Goal: Contribute content: Contribute content

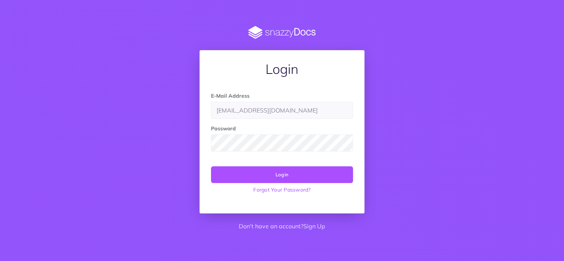
type input "[EMAIL_ADDRESS][DOMAIN_NAME]"
click at [211, 166] on button "Login" at bounding box center [282, 174] width 142 height 16
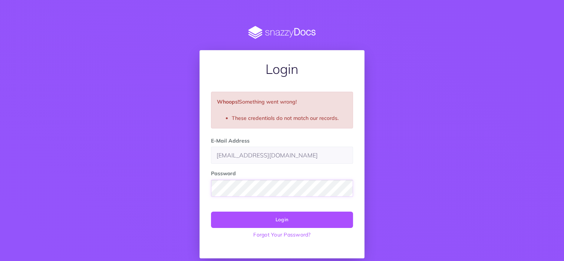
click at [211, 211] on button "Login" at bounding box center [282, 219] width 142 height 16
click at [294, 231] on link "Forgot Your Password?" at bounding box center [282, 234] width 142 height 13
click at [273, 157] on input "[EMAIL_ADDRESS][DOMAIN_NAME]" at bounding box center [282, 154] width 142 height 17
paste input "0"
type input "marshall8550@gmail.com"
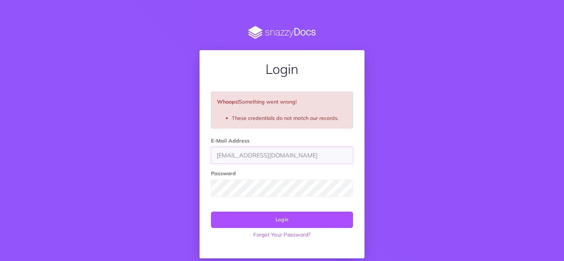
click at [211, 211] on button "Login" at bounding box center [282, 219] width 142 height 16
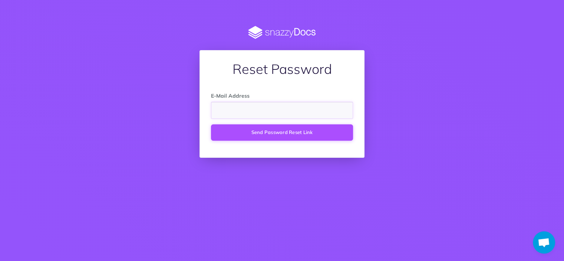
paste input "marshall8556@gmail.com"
type input "marshall8556@gmail.com"
click at [248, 130] on button "Send Password Reset Link" at bounding box center [282, 132] width 142 height 16
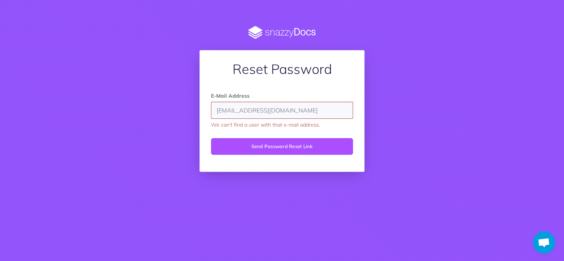
click at [294, 109] on input "[EMAIL_ADDRESS][DOMAIN_NAME]" at bounding box center [282, 110] width 142 height 17
paste input "72"
type input "[EMAIL_ADDRESS][DOMAIN_NAME]"
click at [308, 142] on button "Send Password Reset Link" at bounding box center [282, 146] width 142 height 16
click at [262, 142] on button "Send Password Reset Link" at bounding box center [282, 146] width 142 height 16
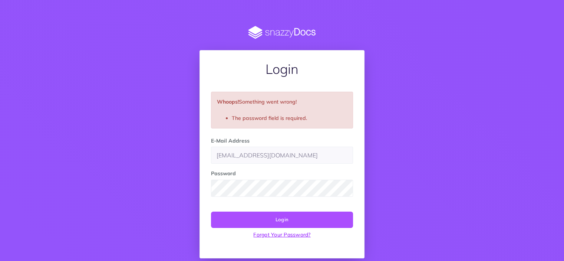
click at [305, 233] on link "Forgot Your Password?" at bounding box center [282, 234] width 142 height 13
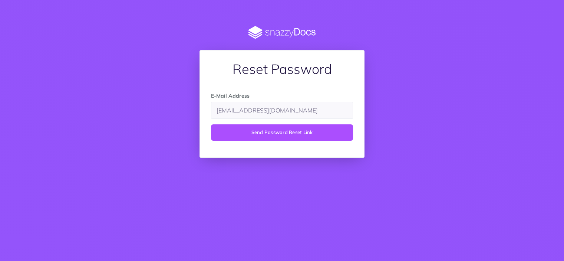
type input "marshall8550@gmail.com"
click at [211, 124] on button "Send Password Reset Link" at bounding box center [282, 132] width 142 height 16
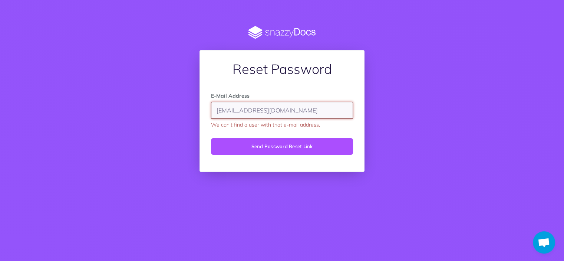
type input "marshall8566@gmail.com"
click at [211, 138] on button "Send Password Reset Link" at bounding box center [282, 146] width 142 height 16
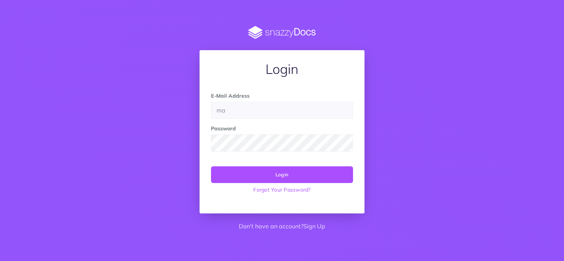
type input "m"
type input "[EMAIL_ADDRESS][DOMAIN_NAME]"
click at [211, 166] on button "Login" at bounding box center [282, 174] width 142 height 16
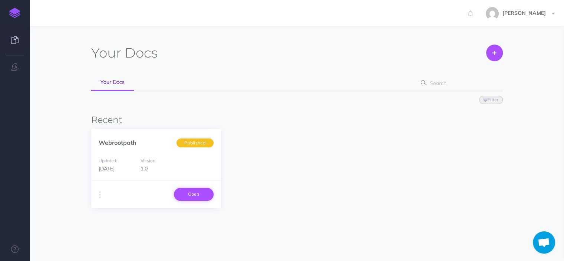
click at [198, 197] on link "Open" at bounding box center [194, 194] width 40 height 13
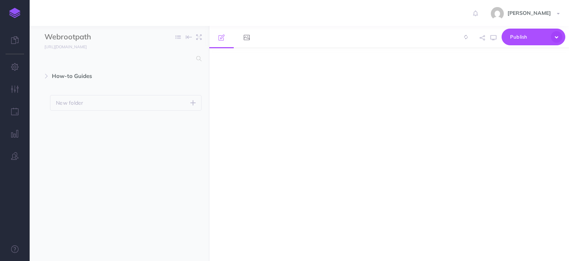
select select "null"
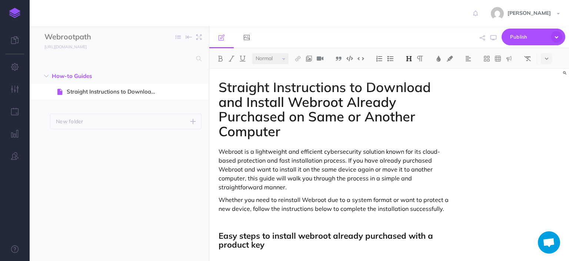
click at [297, 133] on h1 "Straight Instructions to Download and Install Webroot Already Purchased on Same…" at bounding box center [335, 109] width 233 height 59
click at [446, 208] on p "Whether you need to reinstall Webroot due to a system format or want to protect…" at bounding box center [335, 204] width 233 height 18
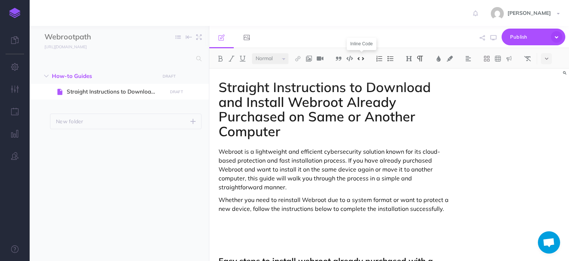
click at [360, 59] on img at bounding box center [361, 59] width 7 height 6
click at [228, 234] on p at bounding box center [335, 233] width 233 height 9
click at [308, 57] on img at bounding box center [309, 59] width 7 height 6
click at [311, 70] on icon at bounding box center [309, 71] width 6 height 5
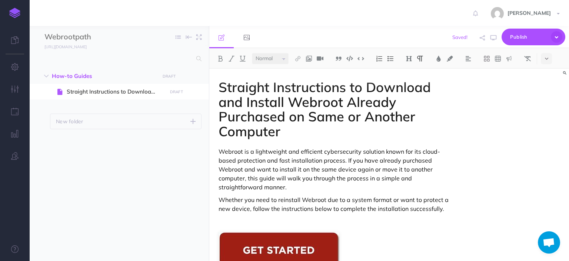
click at [552, 138] on div "Straight Instructions to Download and Install Webroot Already Purchased on Same…" at bounding box center [389, 165] width 360 height 192
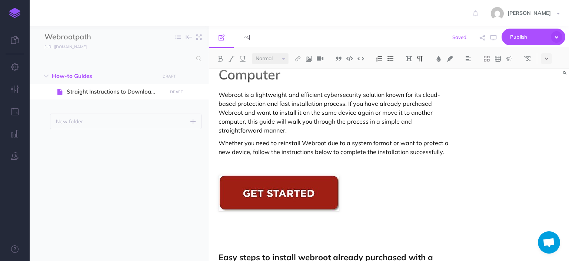
scroll to position [59, 0]
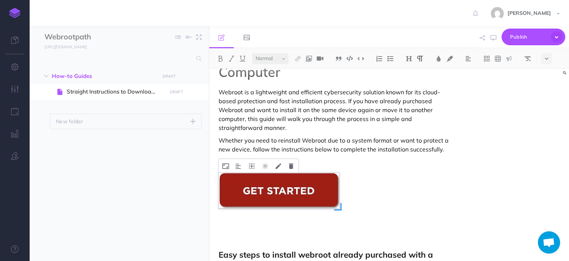
click at [288, 198] on img at bounding box center [279, 190] width 121 height 36
click at [238, 167] on img at bounding box center [238, 166] width 5 height 6
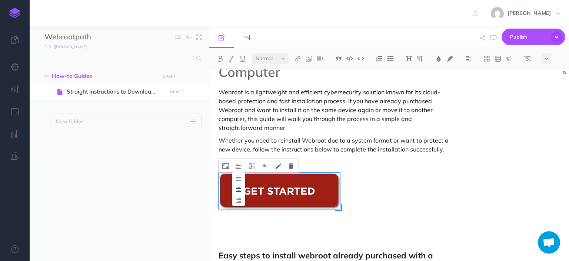
click at [240, 186] on img at bounding box center [238, 189] width 13 height 6
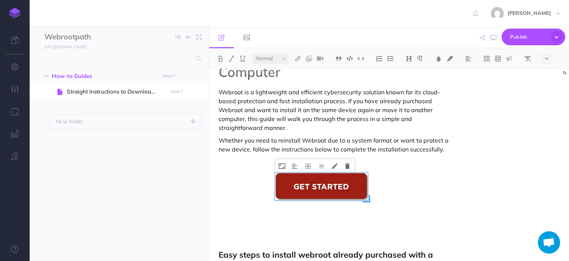
drag, startPoint x: 393, startPoint y: 209, endPoint x: 365, endPoint y: 200, distance: 29.4
click at [365, 200] on span at bounding box center [366, 198] width 7 height 7
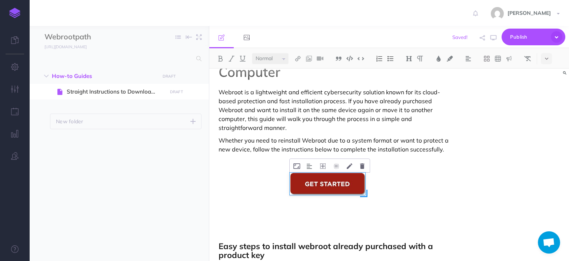
drag, startPoint x: 381, startPoint y: 200, endPoint x: 364, endPoint y: 194, distance: 17.7
click at [364, 194] on span at bounding box center [363, 192] width 7 height 7
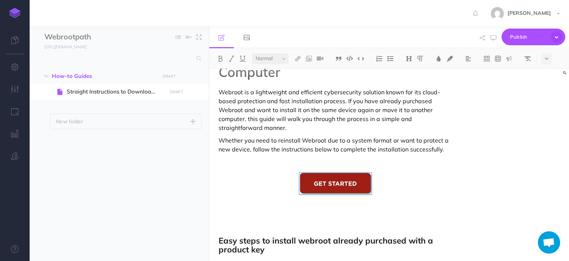
click at [320, 167] on img at bounding box center [319, 166] width 5 height 6
click at [321, 190] on img at bounding box center [319, 189] width 13 height 6
click at [319, 169] on img at bounding box center [319, 166] width 5 height 6
click at [319, 191] on img at bounding box center [319, 189] width 13 height 6
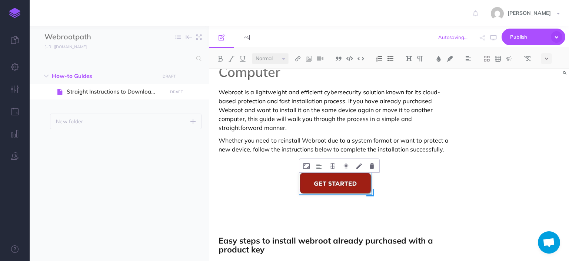
click at [332, 176] on img at bounding box center [335, 182] width 72 height 21
click at [0, 0] on icon at bounding box center [0, 0] width 0 height 0
click at [0, 0] on img at bounding box center [0, 0] width 0 height 0
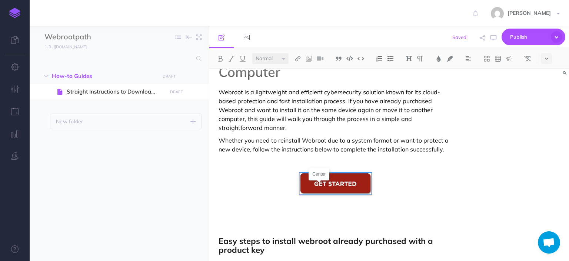
click at [0, 0] on img at bounding box center [0, 0] width 0 height 0
click at [319, 187] on img at bounding box center [335, 182] width 72 height 21
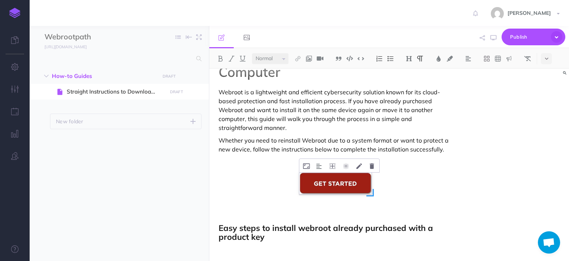
click at [338, 178] on img at bounding box center [335, 182] width 72 height 21
click at [0, 0] on icon at bounding box center [0, 0] width 0 height 0
click at [0, 0] on button "Cancel" at bounding box center [0, 0] width 0 height 0
click at [299, 59] on img at bounding box center [298, 59] width 7 height 6
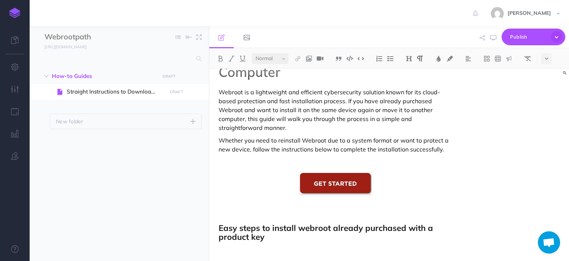
drag, startPoint x: 393, startPoint y: 198, endPoint x: 295, endPoint y: 172, distance: 101.6
drag, startPoint x: 295, startPoint y: 172, endPoint x: 374, endPoint y: 184, distance: 79.5
click at [350, 181] on img at bounding box center [335, 182] width 72 height 21
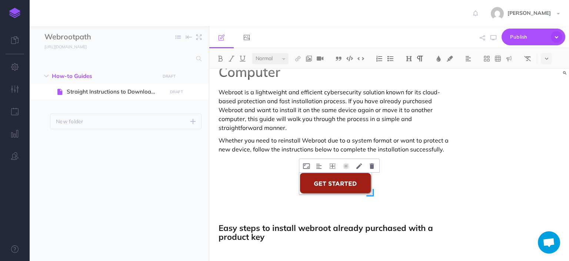
click at [350, 181] on img at bounding box center [335, 182] width 72 height 21
click at [297, 59] on img at bounding box center [298, 59] width 7 height 6
click at [301, 74] on icon at bounding box center [298, 71] width 6 height 5
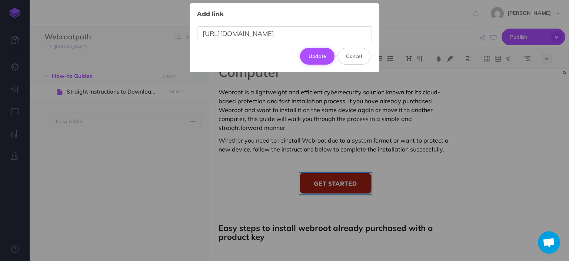
type input "[URL][DOMAIN_NAME]"
click at [316, 59] on button "Update" at bounding box center [317, 56] width 35 height 16
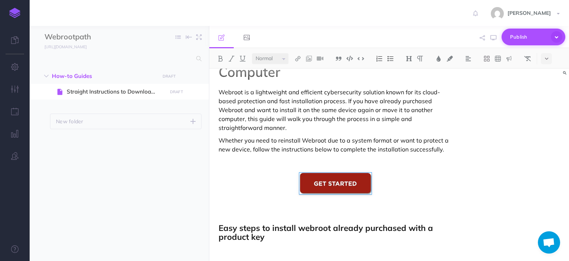
click at [526, 40] on span "Publish" at bounding box center [528, 36] width 37 height 11
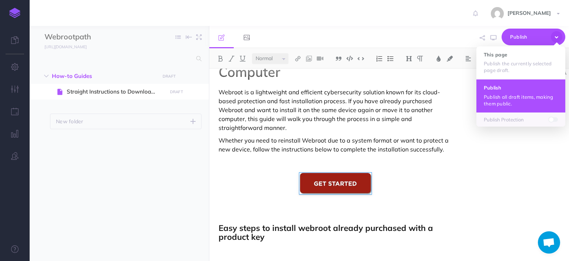
click at [517, 85] on h4 "Publish" at bounding box center [521, 87] width 74 height 5
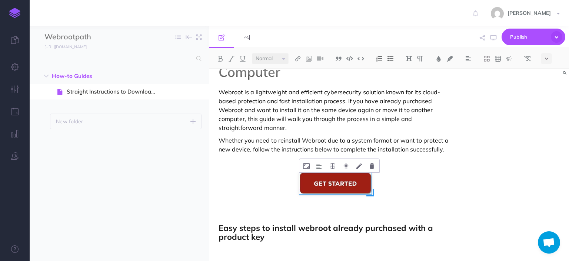
click at [351, 176] on img at bounding box center [335, 182] width 72 height 21
click at [0, 0] on button at bounding box center [0, 0] width 0 height 0
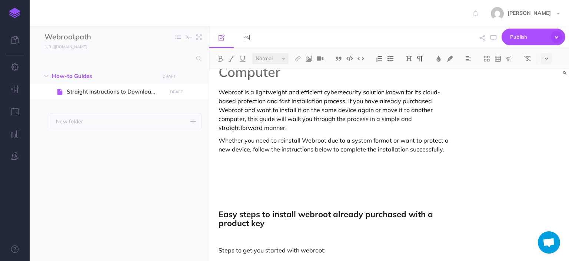
click at [238, 190] on p at bounding box center [335, 186] width 233 height 9
click at [364, 58] on img at bounding box center [361, 59] width 7 height 6
drag, startPoint x: 294, startPoint y: 186, endPoint x: 197, endPoint y: 182, distance: 97.2
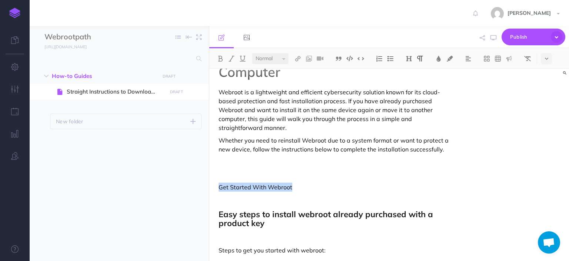
click at [197, 182] on div "Webrootpath Collapse all Expand all Expand to root folders https://webrootpath.…" at bounding box center [300, 143] width 540 height 235
click at [338, 59] on img at bounding box center [338, 59] width 7 height 6
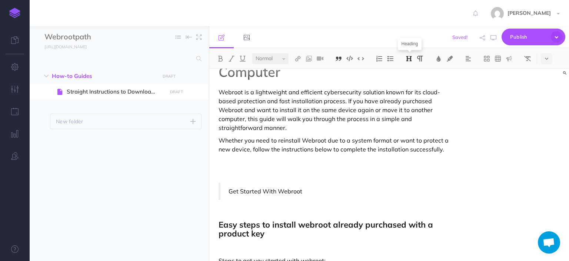
click at [408, 57] on img at bounding box center [409, 59] width 7 height 6
click at [283, 59] on select "Small Normal Large" at bounding box center [270, 58] width 37 height 11
click at [252, 53] on select "Small Normal Large" at bounding box center [270, 58] width 37 height 11
click at [449, 59] on img at bounding box center [450, 59] width 7 height 6
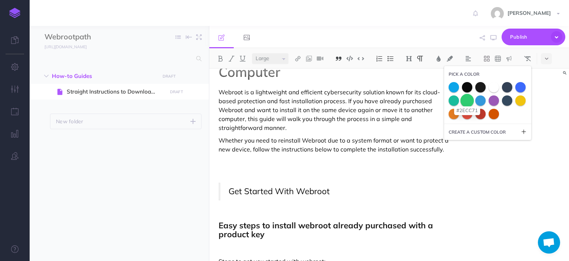
click at [467, 97] on span at bounding box center [467, 99] width 13 height 13
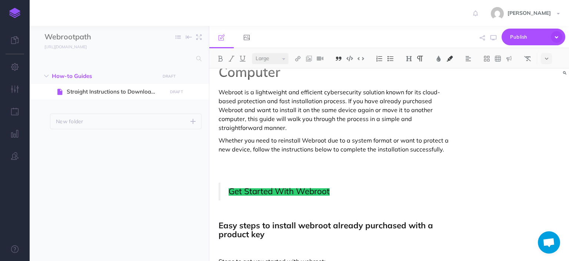
click at [394, 198] on blockquote "Get Started With Webroot" at bounding box center [335, 191] width 233 height 18
drag, startPoint x: 342, startPoint y: 192, endPoint x: 218, endPoint y: 188, distance: 123.9
click at [450, 59] on img at bounding box center [450, 59] width 7 height 6
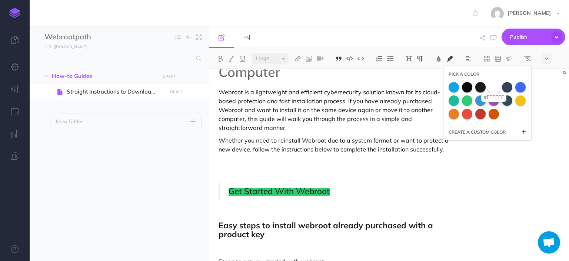
click at [494, 85] on span at bounding box center [493, 86] width 13 height 13
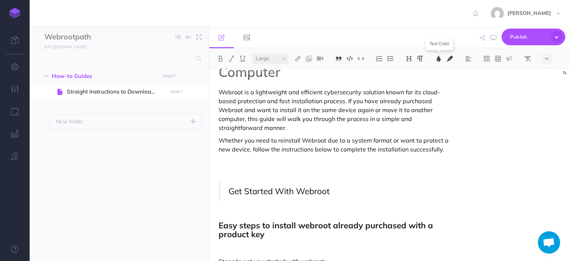
click at [438, 58] on img at bounding box center [438, 59] width 7 height 6
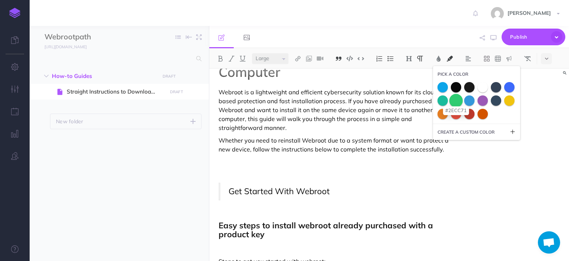
click at [457, 97] on span at bounding box center [456, 99] width 13 height 13
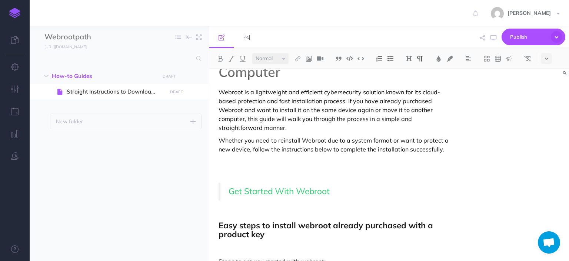
click at [360, 186] on p "Get Started With Webroot" at bounding box center [336, 191] width 215 height 10
drag, startPoint x: 362, startPoint y: 191, endPoint x: 208, endPoint y: 197, distance: 153.6
click at [208, 197] on div "Webrootpath Collapse all Expand all Expand to root folders https://webrootpath.…" at bounding box center [300, 143] width 540 height 235
click at [471, 56] on img at bounding box center [468, 59] width 7 height 6
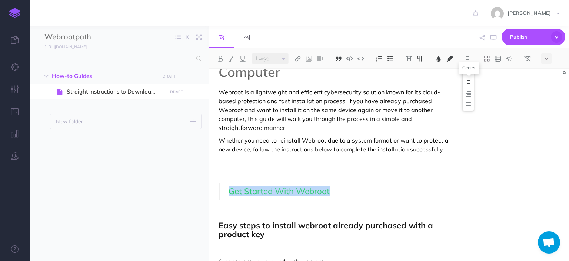
click at [472, 80] on img at bounding box center [468, 83] width 7 height 6
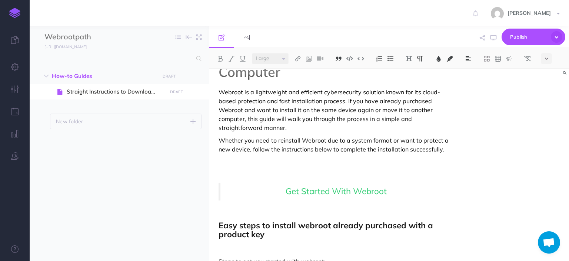
click at [508, 171] on div "Straight Instructions to Download and Install Webroot Already Purchased on Same…" at bounding box center [389, 165] width 360 height 192
select select "large"
drag, startPoint x: 398, startPoint y: 191, endPoint x: 281, endPoint y: 185, distance: 117.3
click at [281, 185] on blockquote "Get Started With Webroot" at bounding box center [335, 191] width 233 height 18
click at [295, 56] on img at bounding box center [298, 59] width 7 height 6
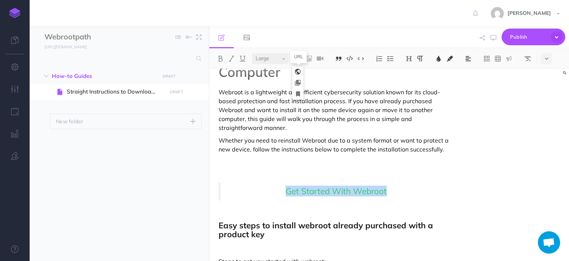
click at [301, 72] on icon at bounding box center [298, 71] width 6 height 5
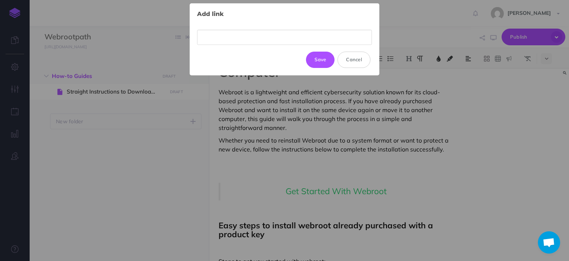
type input "https://webrootpath.snazzydocs.com/"
paste input "[URL][DOMAIN_NAME]"
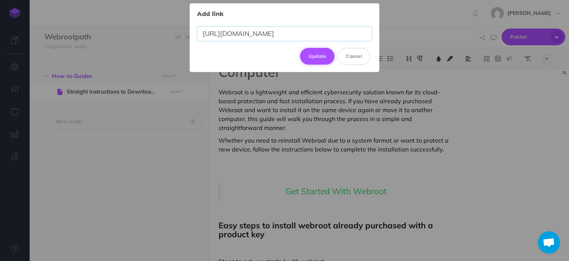
type input "[URL][DOMAIN_NAME]"
click at [314, 52] on button "Update" at bounding box center [317, 56] width 35 height 16
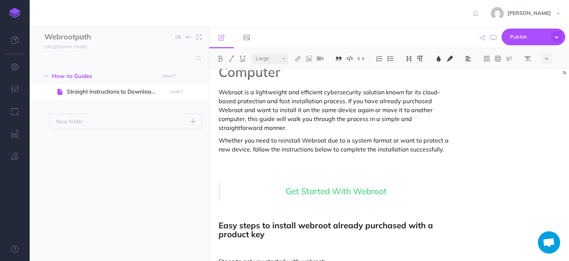
select select "null"
drag, startPoint x: 295, startPoint y: 110, endPoint x: 279, endPoint y: 109, distance: 15.6
click at [279, 109] on p "Webroot is a lightweight and efficient cybersecurity solution known for its clo…" at bounding box center [335, 109] width 233 height 44
click at [299, 60] on img at bounding box center [298, 59] width 7 height 6
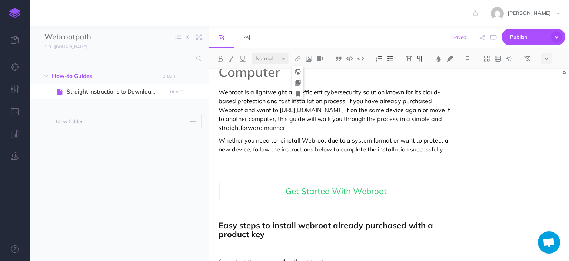
click at [441, 123] on p "Webroot is a lightweight and efficient cybersecurity solution known for its clo…" at bounding box center [335, 109] width 233 height 44
click at [372, 110] on p "Webroot is a lightweight and efficient cybersecurity solution known for its clo…" at bounding box center [335, 109] width 233 height 44
click at [299, 57] on img at bounding box center [298, 59] width 7 height 6
click at [299, 72] on icon at bounding box center [298, 71] width 6 height 5
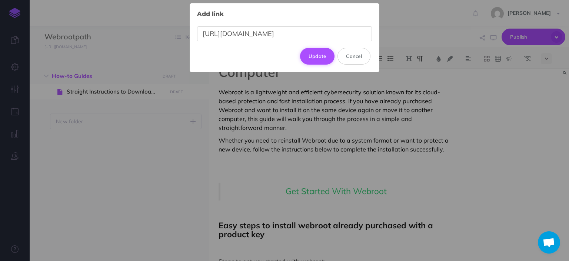
type input "[URL][DOMAIN_NAME]"
click at [316, 59] on button "Update" at bounding box center [317, 56] width 35 height 16
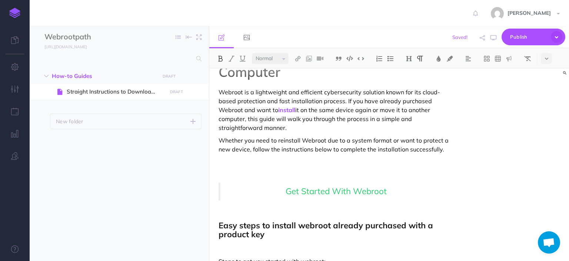
click at [552, 105] on div "Straight Instructions to Download and Install Webroot Already Purchased on Same…" at bounding box center [389, 165] width 360 height 192
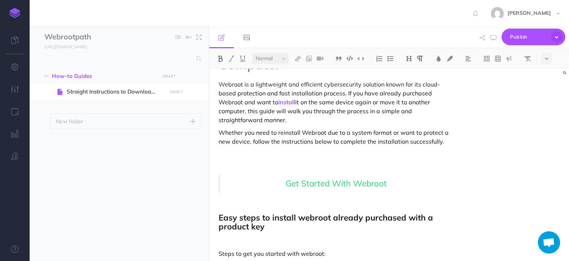
scroll to position [74, 0]
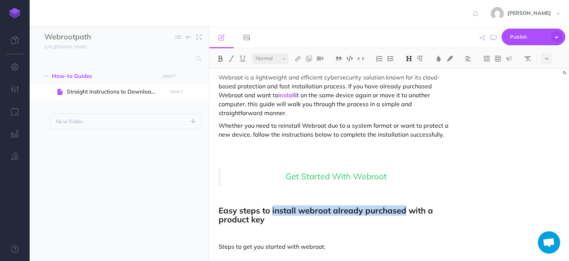
drag, startPoint x: 405, startPoint y: 210, endPoint x: 272, endPoint y: 209, distance: 133.4
click at [272, 209] on strong "Easy steps to install webroot already purchased with a product key" at bounding box center [327, 214] width 217 height 19
click at [299, 61] on img at bounding box center [298, 59] width 7 height 6
click at [299, 69] on icon at bounding box center [298, 71] width 6 height 5
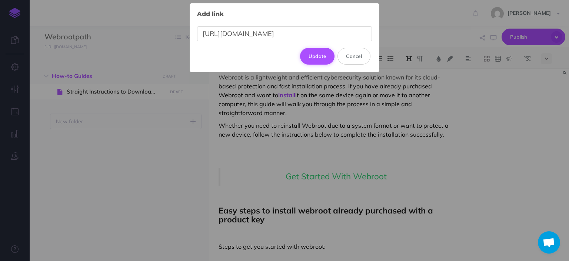
type input "[URL][DOMAIN_NAME]"
click at [309, 55] on button "Update" at bounding box center [317, 56] width 35 height 16
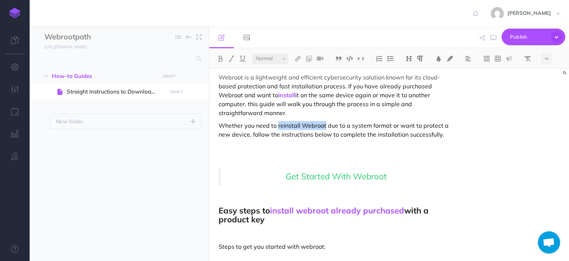
drag, startPoint x: 277, startPoint y: 125, endPoint x: 324, endPoint y: 127, distance: 47.1
click at [324, 127] on p "Whether you need to reinstall Webroot due to a system format or want to protect…" at bounding box center [335, 130] width 233 height 18
click at [299, 57] on img at bounding box center [298, 59] width 7 height 6
click at [299, 70] on icon at bounding box center [298, 71] width 6 height 5
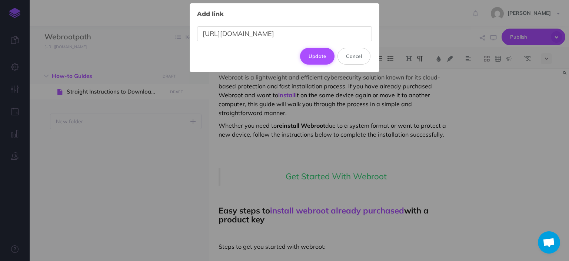
type input "[URL][DOMAIN_NAME]"
click at [317, 59] on button "Update" at bounding box center [317, 56] width 35 height 16
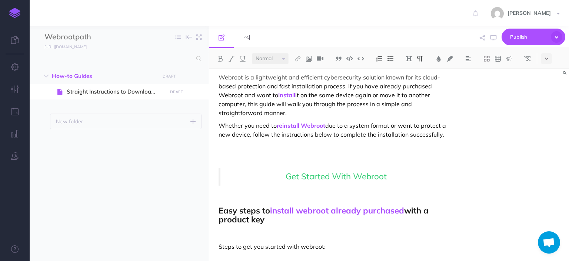
drag, startPoint x: 320, startPoint y: 85, endPoint x: 290, endPoint y: 86, distance: 29.7
click at [290, 86] on p "Webroot is a lightweight and efficient cybersecurity solution known for its clo…" at bounding box center [335, 95] width 233 height 44
click at [296, 57] on img at bounding box center [298, 59] width 7 height 6
click at [299, 69] on icon at bounding box center [298, 71] width 6 height 5
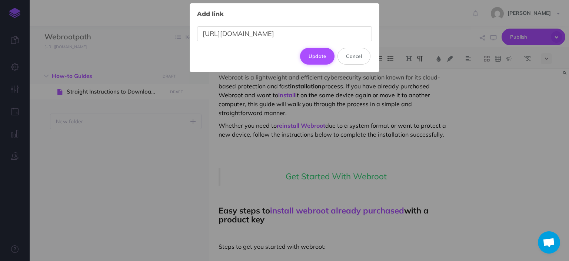
type input "[URL][DOMAIN_NAME]"
click at [319, 59] on button "Update" at bounding box center [317, 56] width 35 height 16
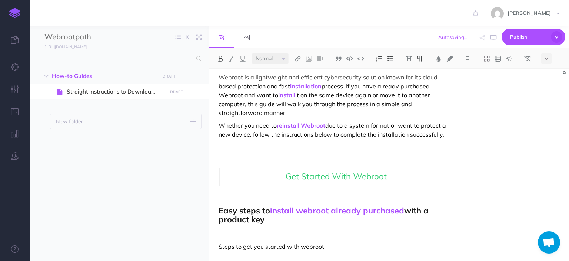
click at [556, 100] on div "Straight Instructions to Download and Install Webroot Already Purchased on Same…" at bounding box center [389, 165] width 360 height 192
click at [554, 101] on div "Straight Instructions to Download and Install Webroot Already Purchased on Same…" at bounding box center [389, 165] width 360 height 192
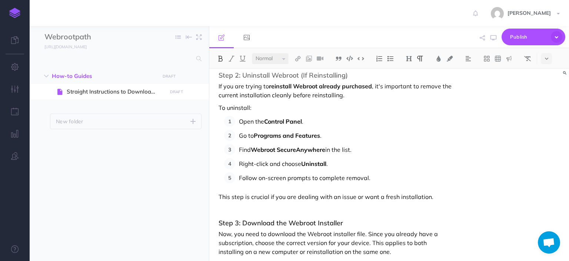
scroll to position [400, 0]
drag, startPoint x: 374, startPoint y: 88, endPoint x: 271, endPoint y: 84, distance: 102.7
click at [271, 84] on p "If you are trying to reinstall Webroot already purchased , it's important to re…" at bounding box center [335, 90] width 233 height 18
click at [298, 60] on img at bounding box center [298, 59] width 7 height 6
click at [298, 69] on icon at bounding box center [298, 71] width 6 height 5
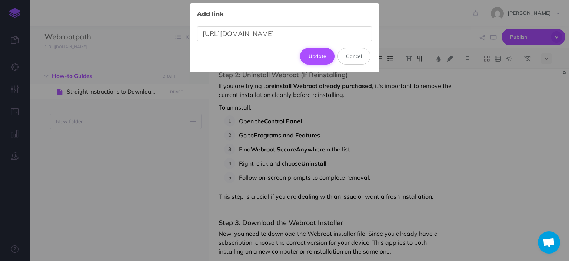
type input "[URL][DOMAIN_NAME]"
click at [313, 59] on button "Update" at bounding box center [317, 56] width 35 height 16
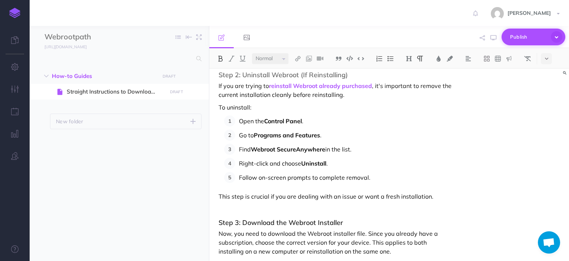
click at [519, 36] on span "Publish" at bounding box center [528, 36] width 37 height 11
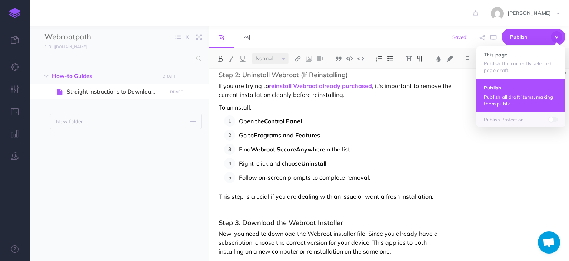
click at [518, 89] on h4 "Publish" at bounding box center [521, 87] width 74 height 5
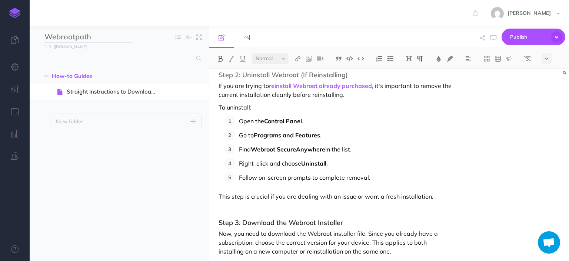
click at [62, 37] on input "Webrootpath" at bounding box center [87, 37] width 87 height 11
click at [123, 143] on ul "How-to Guides New folder Add a new folder inside this folder New page Add a new…" at bounding box center [119, 154] width 179 height 173
click at [18, 70] on icon "button" at bounding box center [15, 66] width 8 height 7
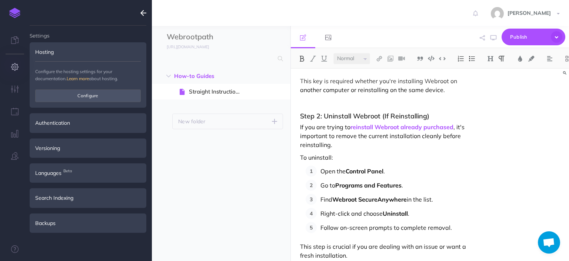
scroll to position [441, 0]
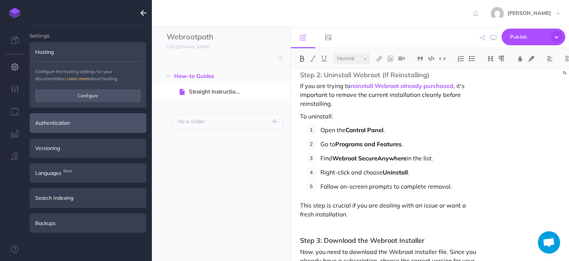
click at [75, 121] on div "Authentication" at bounding box center [88, 122] width 117 height 19
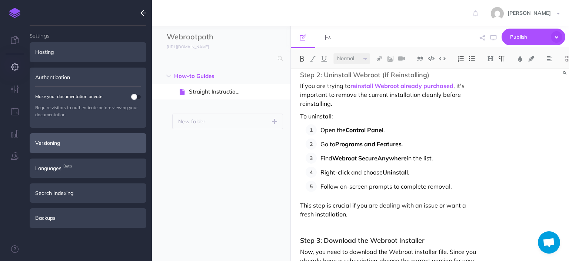
click at [75, 140] on div "Versioning" at bounding box center [88, 142] width 117 height 19
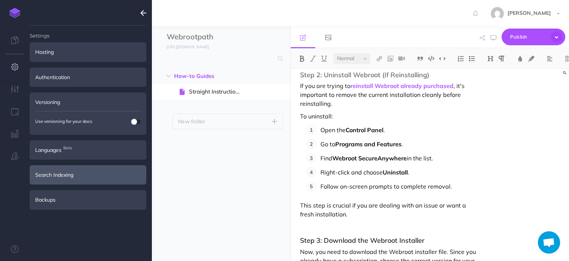
click at [77, 168] on div "Search Indexing" at bounding box center [88, 174] width 117 height 19
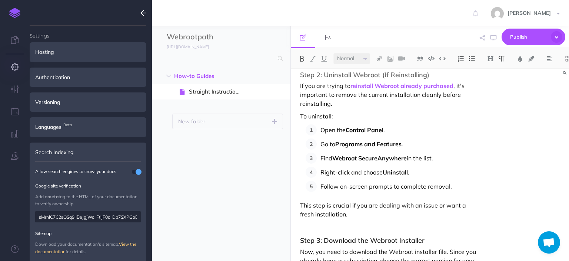
click at [146, 185] on li "Search Indexing Allow search engines to crawl your docs Google site verificatio…" at bounding box center [88, 211] width 117 height 138
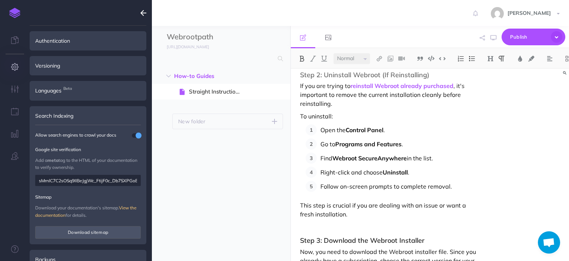
scroll to position [51, 0]
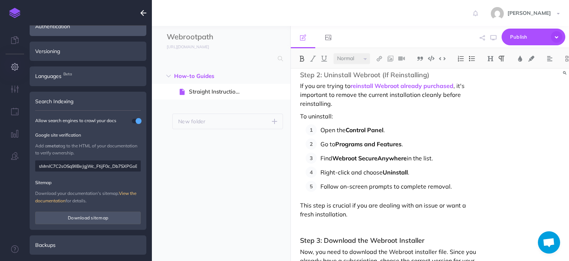
click at [101, 33] on div "Authentication" at bounding box center [88, 26] width 117 height 19
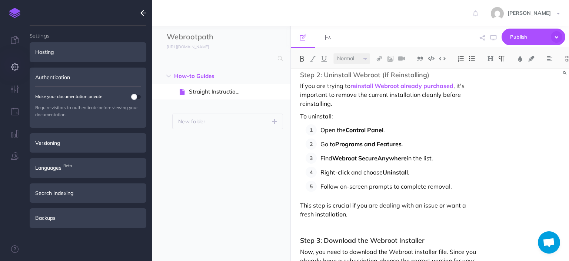
scroll to position [0, 0]
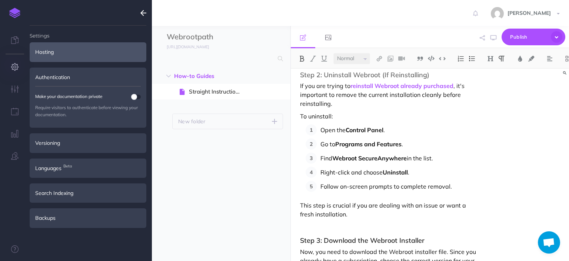
click at [101, 46] on div "Hosting" at bounding box center [88, 51] width 117 height 19
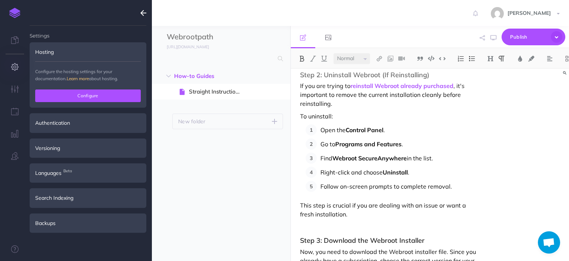
click at [104, 93] on button "Configure" at bounding box center [88, 95] width 106 height 13
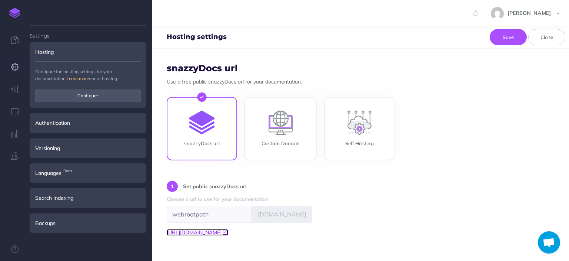
click at [228, 231] on icon at bounding box center [225, 231] width 5 height 5
click at [18, 95] on button "button" at bounding box center [15, 89] width 30 height 22
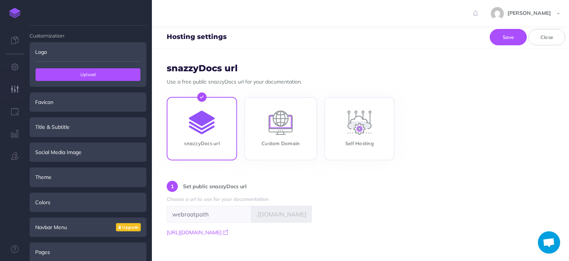
click at [88, 72] on span "Upload" at bounding box center [88, 74] width 105 height 13
type input "C:\fakepath\webroot logo.PNG"
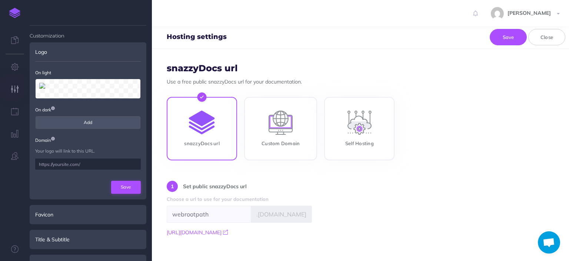
click at [126, 183] on button "Save" at bounding box center [126, 186] width 30 height 13
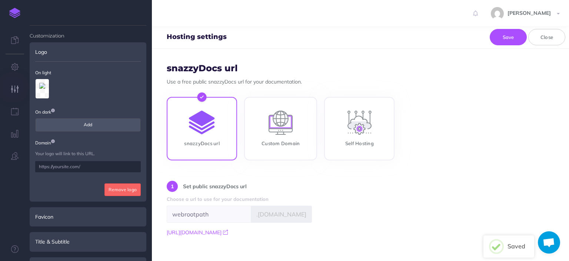
click at [150, 138] on div "Customization Logo On light On dark Add Domain Your logo will link to this URL.…" at bounding box center [91, 130] width 122 height 261
click at [89, 164] on input "text" at bounding box center [88, 166] width 106 height 11
paste input "[URL][DOMAIN_NAME]"
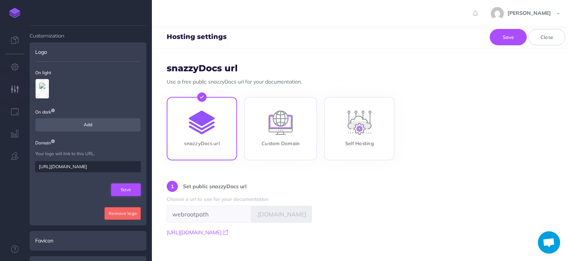
type input "[URL][DOMAIN_NAME]"
click at [118, 189] on button "Save" at bounding box center [126, 189] width 30 height 13
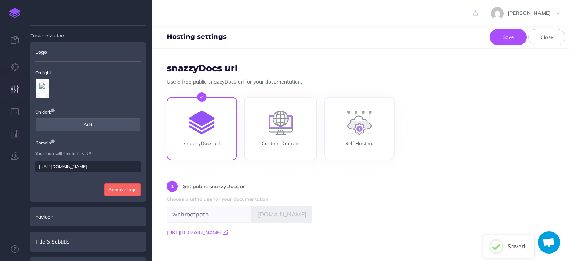
click at [147, 161] on div "Customization Logo On light On dark Add Domain Your logo will link to this URL.…" at bounding box center [91, 130] width 122 height 261
click at [484, 180] on div "1 Set public snazzyDocs url" at bounding box center [361, 187] width 388 height 14
click at [146, 116] on div "Customization Logo On light On dark Add Domain Your logo will link to this URL.…" at bounding box center [91, 130] width 122 height 261
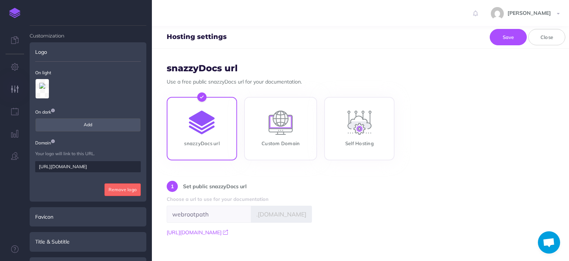
drag, startPoint x: 146, startPoint y: 164, endPoint x: 140, endPoint y: 100, distance: 64.0
click at [140, 100] on li "Logo On light On dark Add Domain Your logo will link to this URL. https://mysta…" at bounding box center [88, 121] width 117 height 159
click at [16, 115] on icon "button" at bounding box center [15, 110] width 8 height 7
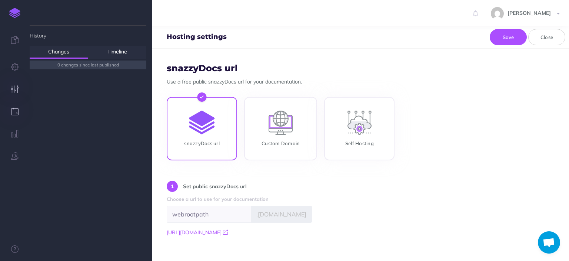
click at [14, 94] on button "button" at bounding box center [15, 89] width 30 height 22
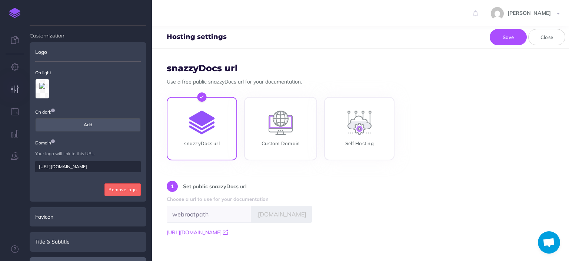
click at [135, 257] on div "Social Media Image" at bounding box center [88, 266] width 117 height 19
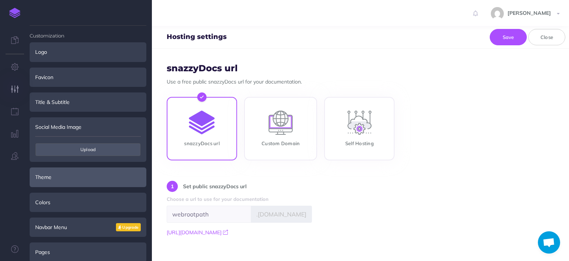
click at [96, 169] on div "Theme" at bounding box center [88, 176] width 117 height 19
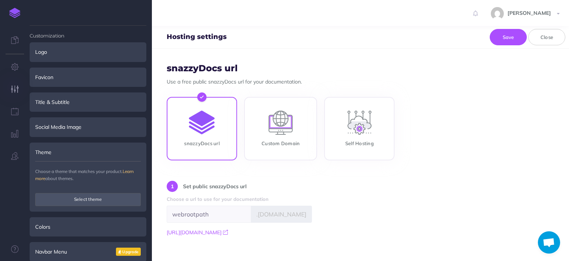
click at [121, 153] on div "Theme" at bounding box center [88, 151] width 117 height 19
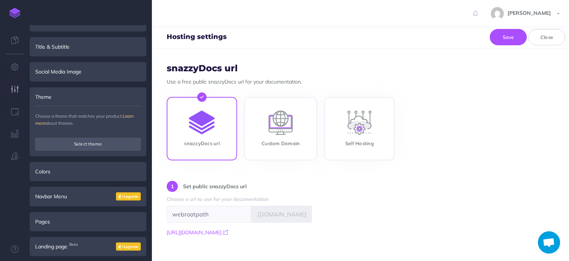
scroll to position [82, 0]
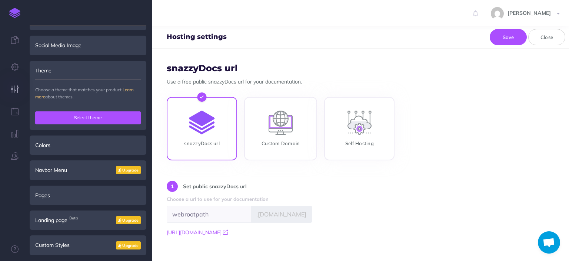
click at [109, 120] on button "Select theme" at bounding box center [88, 117] width 106 height 13
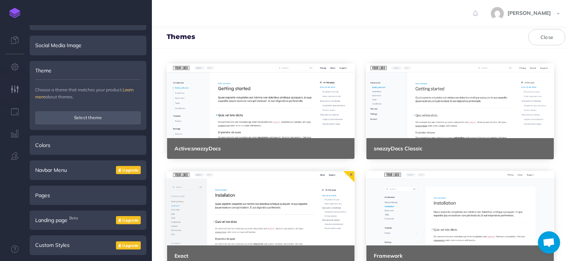
scroll to position [233, 0]
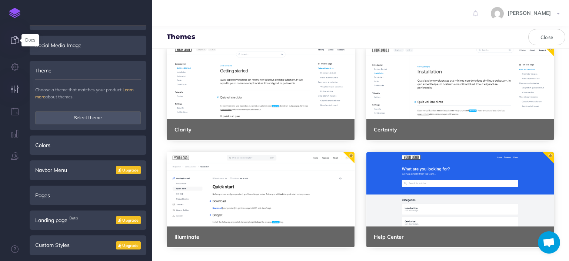
click at [13, 39] on icon at bounding box center [14, 39] width 7 height 7
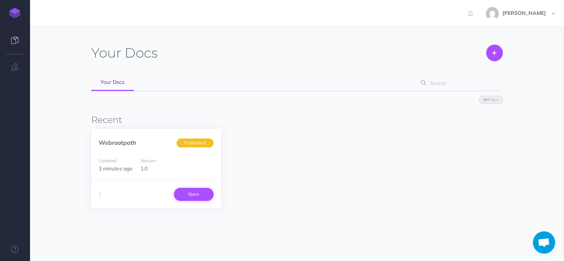
click at [189, 192] on link "Open" at bounding box center [194, 194] width 40 height 13
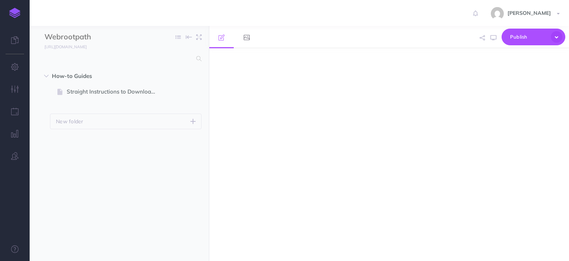
select select "null"
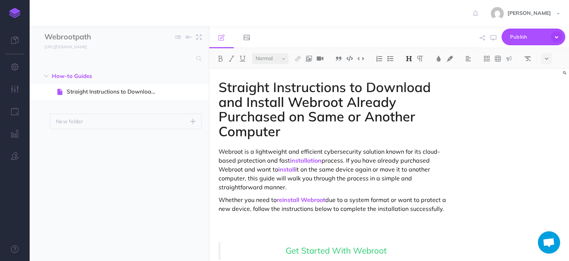
click at [556, 93] on div "Straight Instructions to Download and Install Webroot Already Purchased on Same…" at bounding box center [389, 165] width 360 height 192
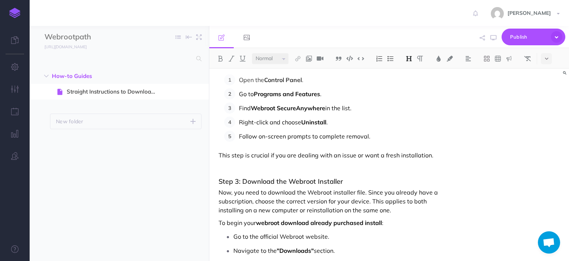
scroll to position [474, 0]
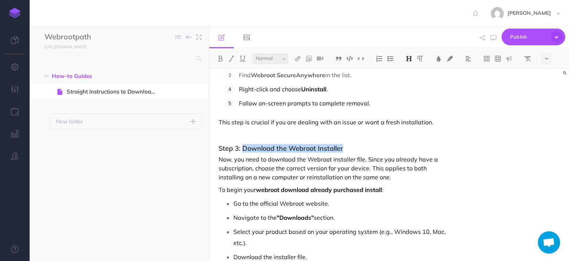
drag, startPoint x: 347, startPoint y: 148, endPoint x: 243, endPoint y: 151, distance: 103.8
click at [243, 151] on h3 "Step 3: Download the Webroot Installer" at bounding box center [335, 148] width 233 height 7
click at [301, 57] on img at bounding box center [298, 59] width 7 height 6
click at [302, 72] on button at bounding box center [297, 71] width 11 height 11
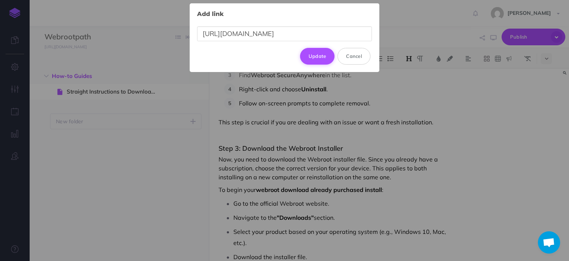
type input "[URL][DOMAIN_NAME]"
click at [318, 58] on button "Update" at bounding box center [317, 56] width 35 height 16
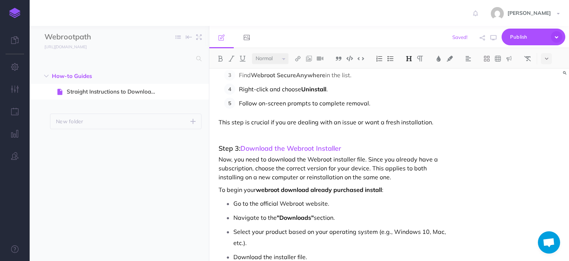
click at [550, 167] on div "Straight Instructions to Download and Install Webroot Already Purchased on Same…" at bounding box center [389, 165] width 360 height 192
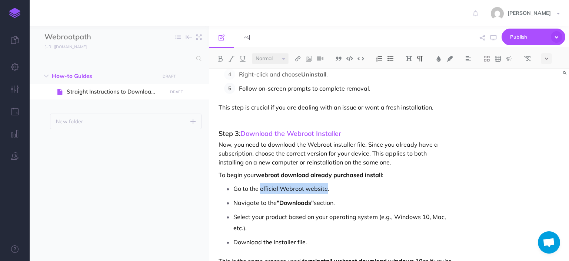
drag, startPoint x: 326, startPoint y: 189, endPoint x: 261, endPoint y: 186, distance: 65.3
click at [261, 186] on p "Go to the official Webroot website." at bounding box center [342, 188] width 218 height 11
click at [222, 59] on img at bounding box center [220, 59] width 7 height 6
click at [300, 57] on img at bounding box center [298, 59] width 7 height 6
click at [355, 192] on p "Go to the [URL][DOMAIN_NAME]." at bounding box center [342, 188] width 218 height 11
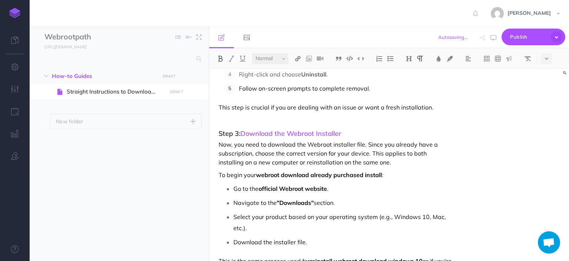
click at [298, 59] on img at bounding box center [298, 59] width 7 height 6
click at [299, 69] on icon at bounding box center [298, 71] width 6 height 5
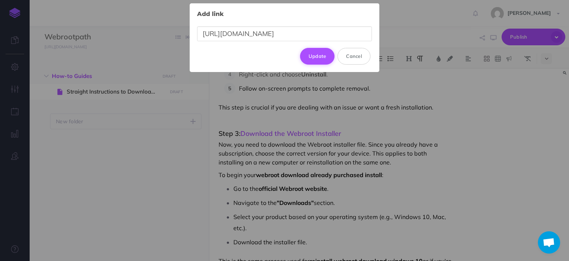
type input "[URL][DOMAIN_NAME]"
click at [317, 55] on button "Update" at bounding box center [317, 56] width 35 height 16
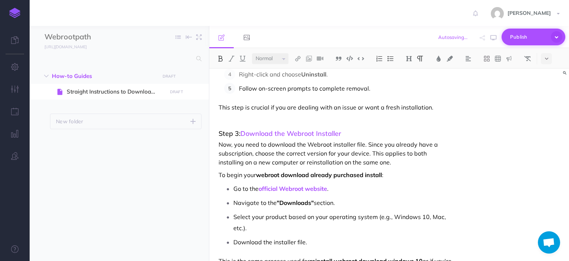
click at [534, 36] on span "Publish" at bounding box center [528, 36] width 37 height 11
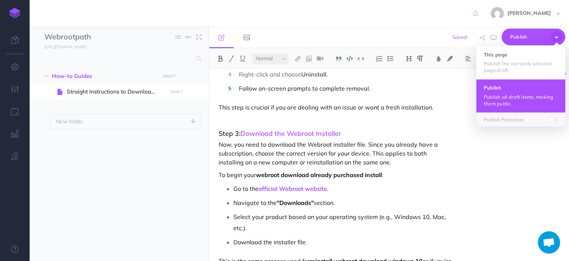
click at [514, 97] on p "Publish all draft items, making them public." at bounding box center [521, 99] width 74 height 13
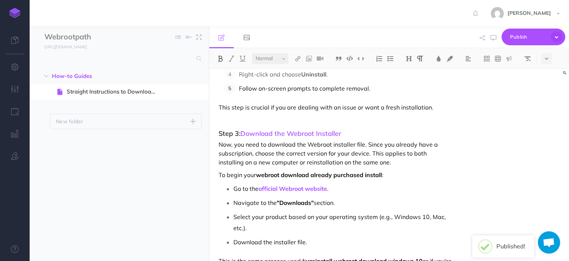
click at [512, 149] on div "Straight Instructions to Download and Install Webroot Already Purchased on Same…" at bounding box center [389, 165] width 360 height 192
click at [559, 145] on div "Straight Instructions to Download and Install Webroot Already Purchased on Same…" at bounding box center [389, 165] width 360 height 192
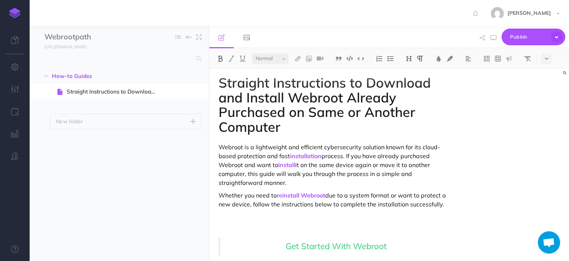
scroll to position [0, 0]
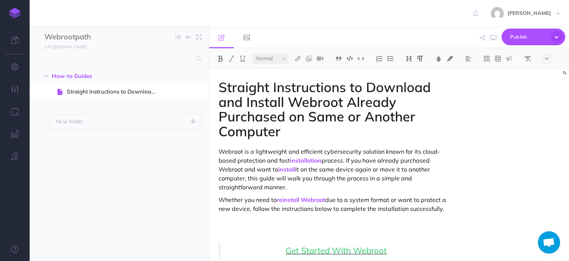
select select "large"
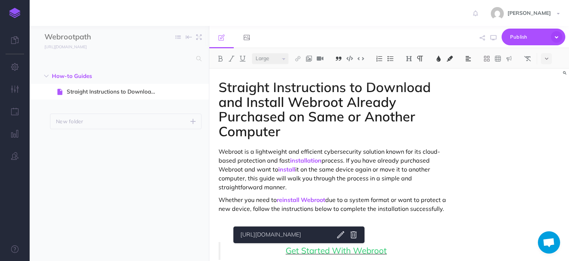
click at [299, 247] on span "Get Started With Webroot" at bounding box center [336, 250] width 101 height 11
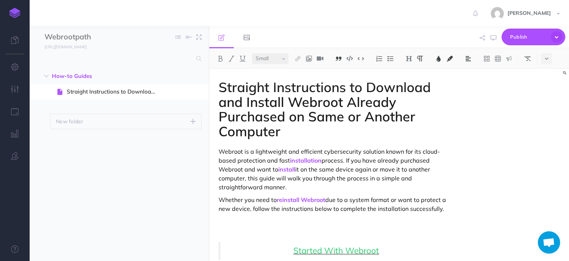
scroll to position [6, 0]
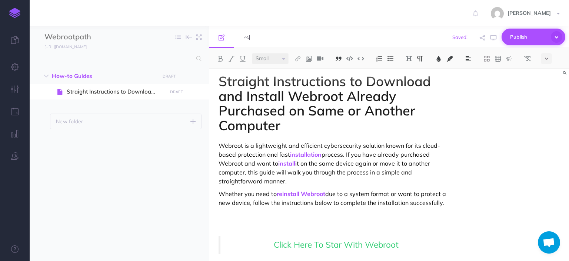
click at [533, 33] on span "Publish" at bounding box center [528, 36] width 37 height 11
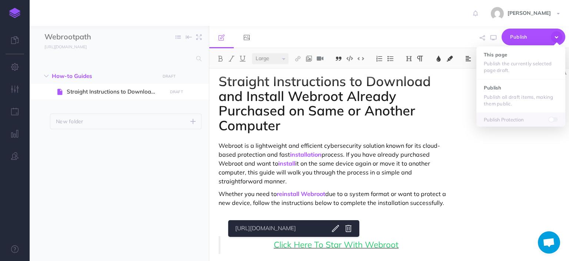
click at [293, 241] on span "Click Here To Star With Webroot" at bounding box center [336, 244] width 125 height 11
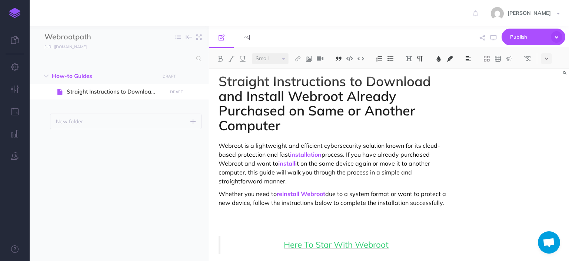
select select "large"
click at [531, 42] on span "Publish" at bounding box center [528, 36] width 37 height 11
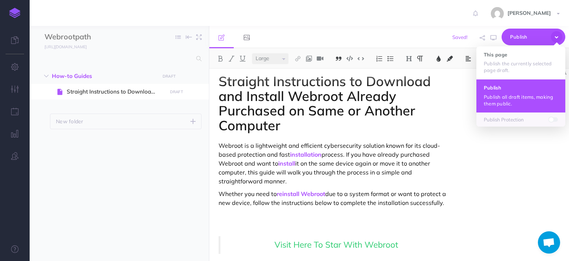
click at [513, 85] on h4 "Publish" at bounding box center [521, 87] width 74 height 5
